Goal: Navigation & Orientation: Find specific page/section

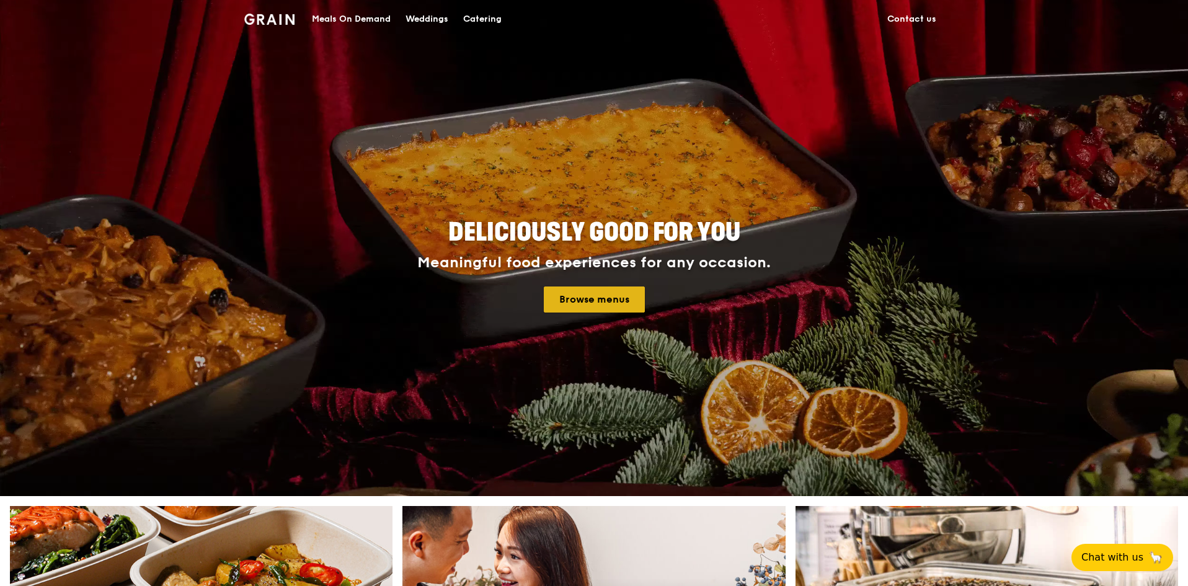
click at [610, 304] on link "Browse menus" at bounding box center [594, 299] width 101 height 26
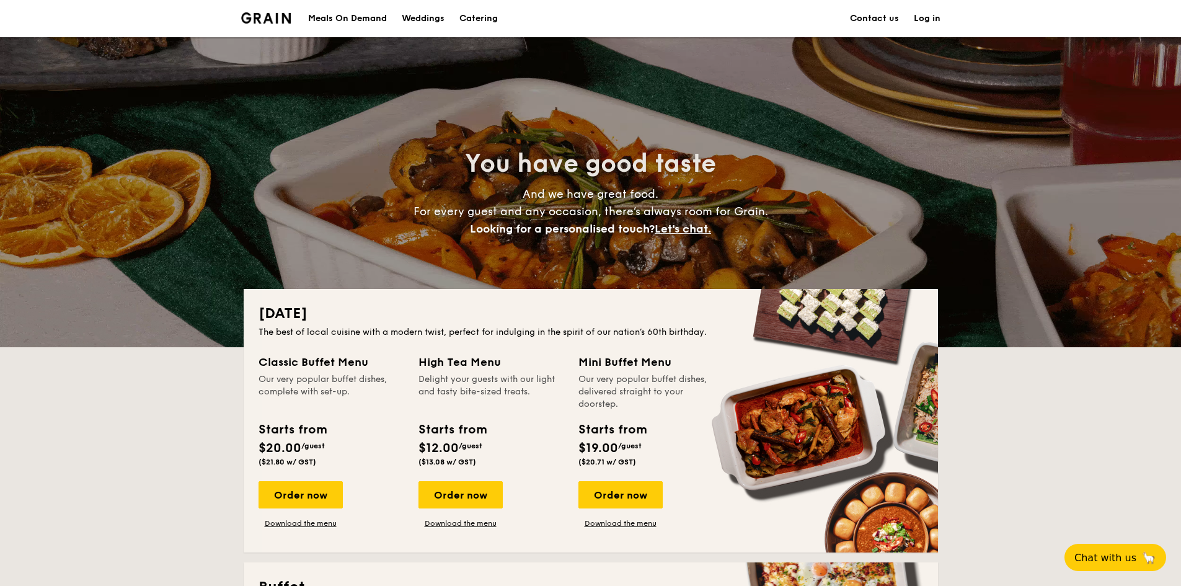
click at [479, 11] on h1 "Catering" at bounding box center [478, 18] width 38 height 37
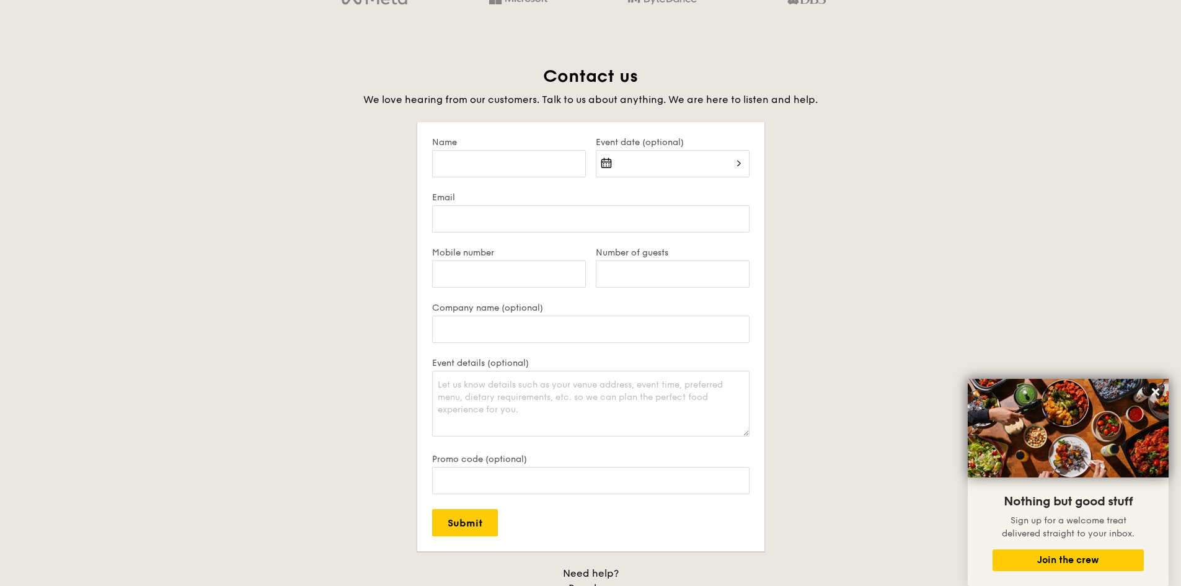
scroll to position [2095, 0]
